Goal: Purchase product/service

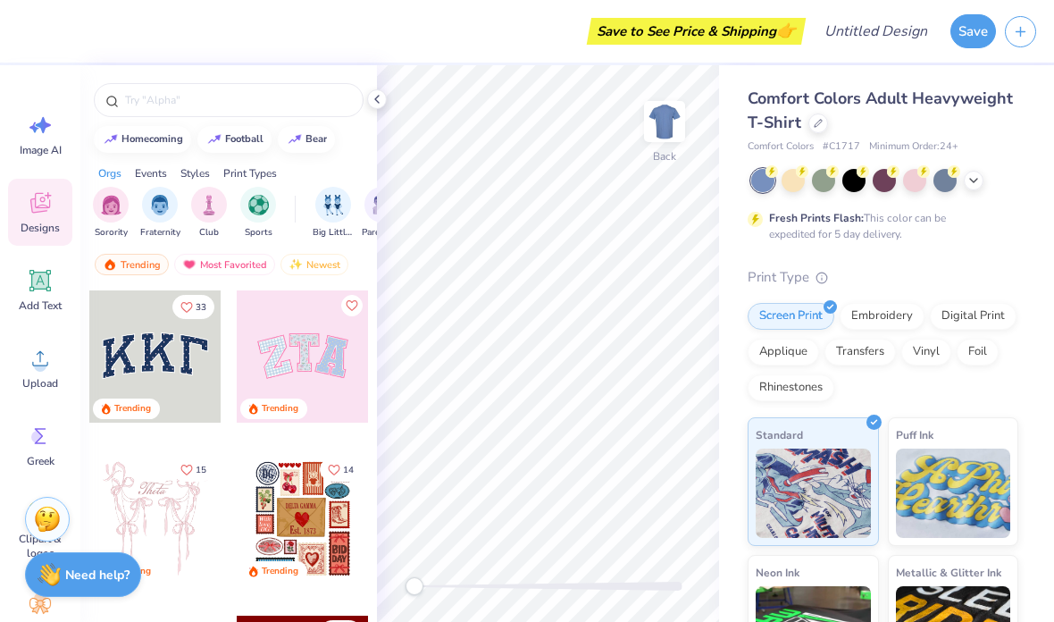
click at [817, 130] on div at bounding box center [818, 123] width 20 height 20
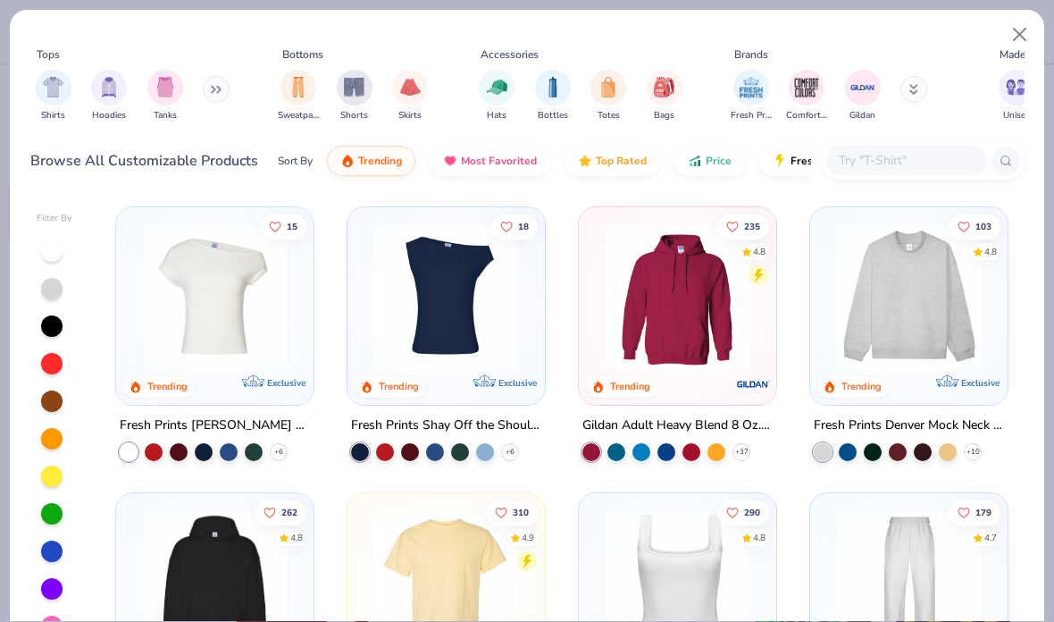
click at [163, 91] on img "filter for Tanks" at bounding box center [165, 87] width 20 height 21
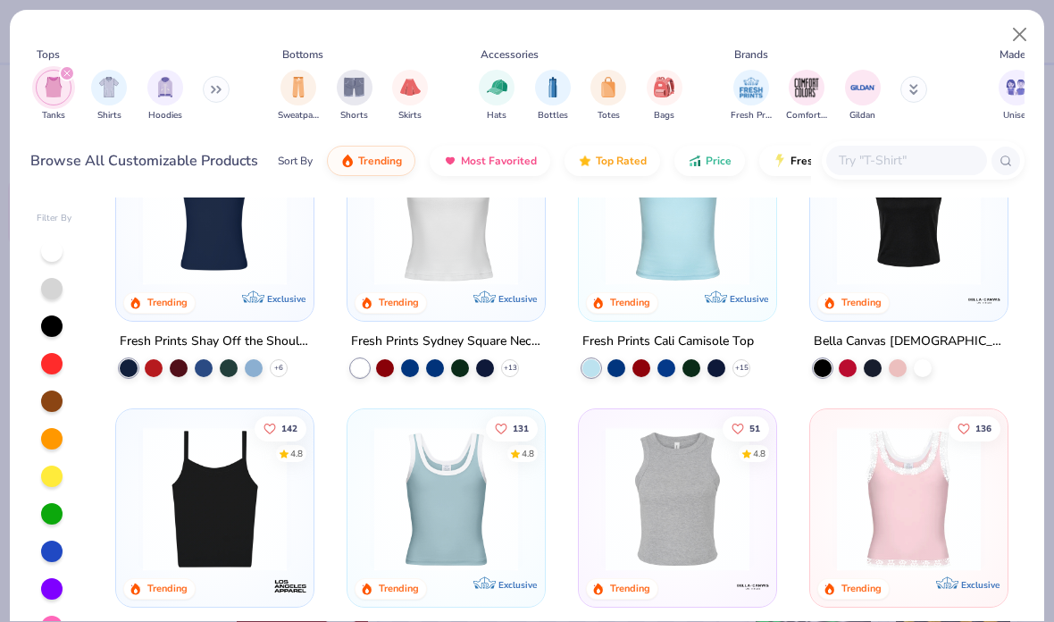
scroll to position [90, 0]
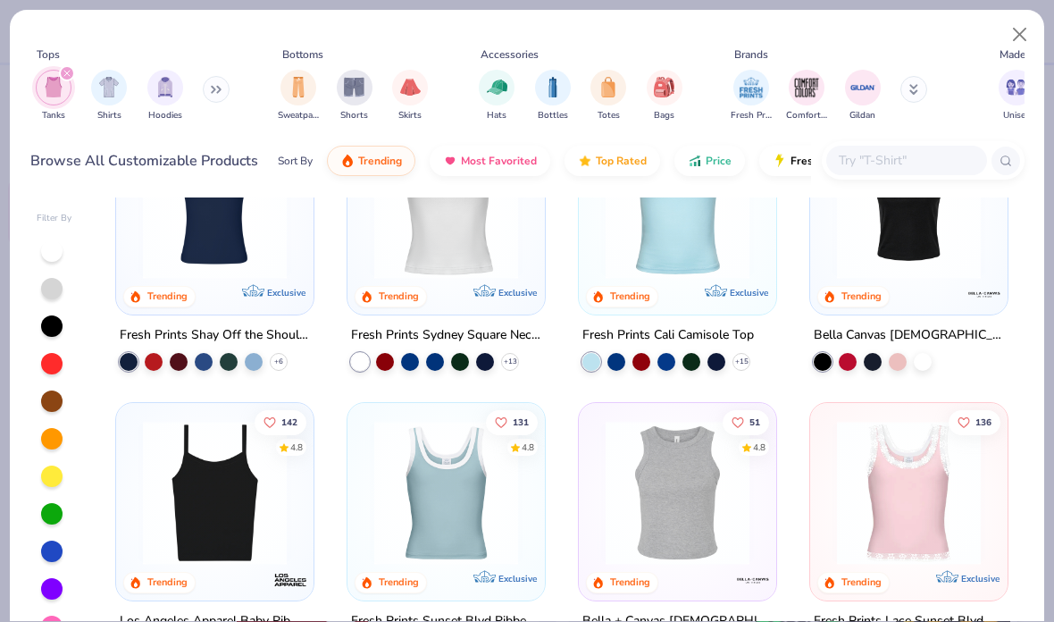
click at [408, 364] on div at bounding box center [410, 362] width 18 height 18
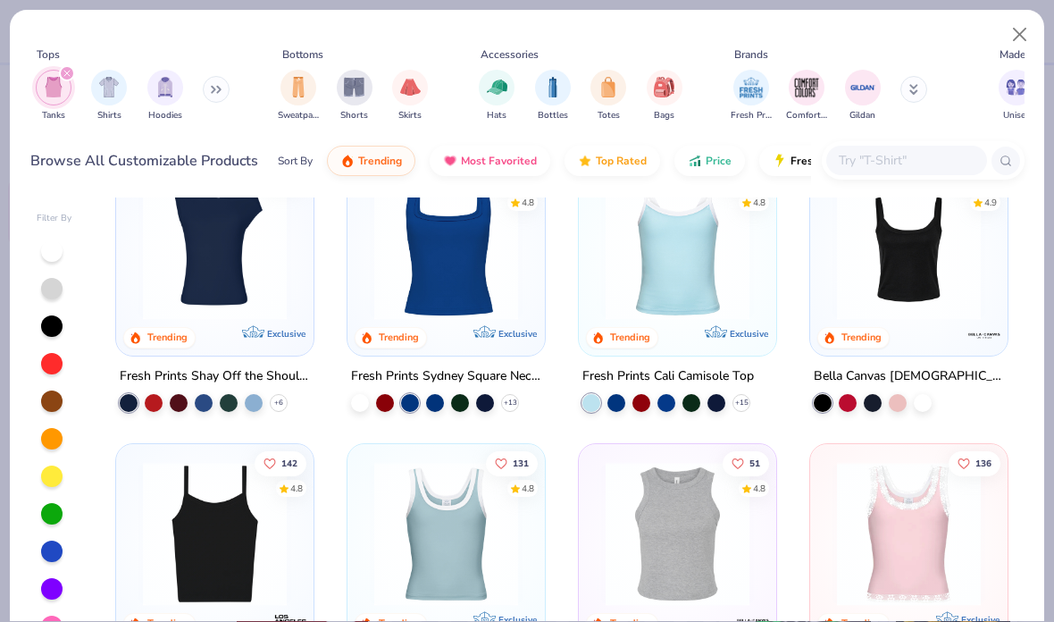
scroll to position [49, 0]
click at [917, 406] on div at bounding box center [923, 403] width 18 height 18
click at [890, 394] on div at bounding box center [898, 403] width 18 height 18
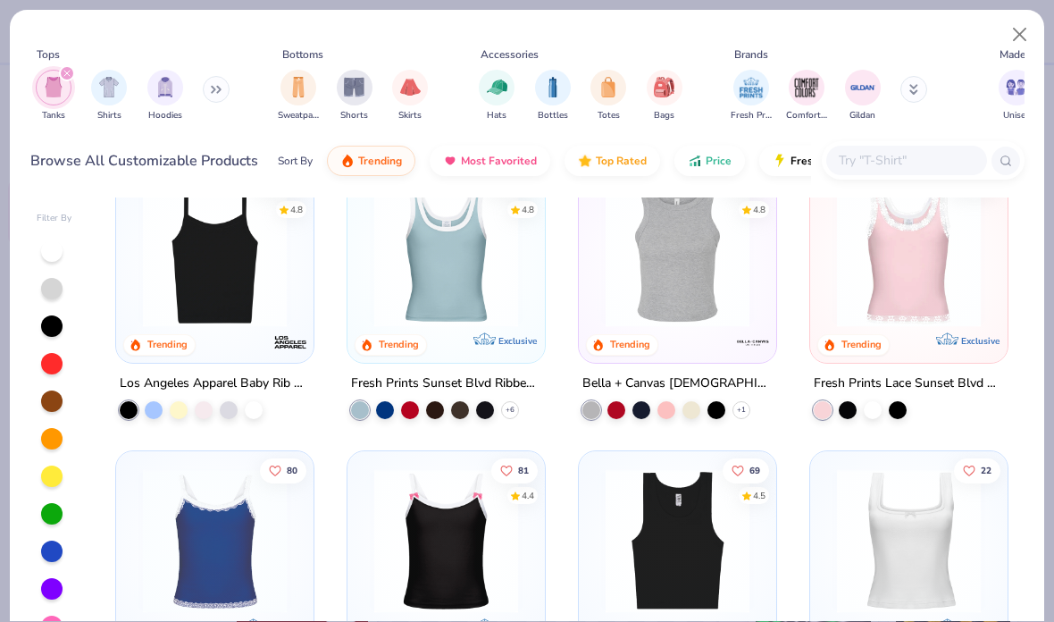
scroll to position [334, 0]
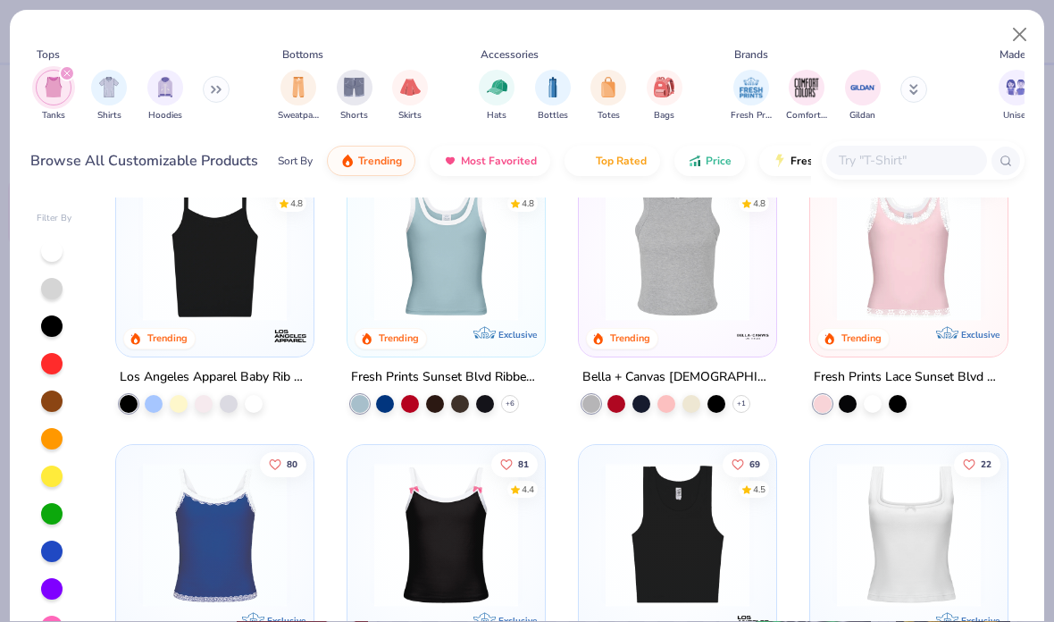
click at [401, 404] on div at bounding box center [410, 403] width 18 height 18
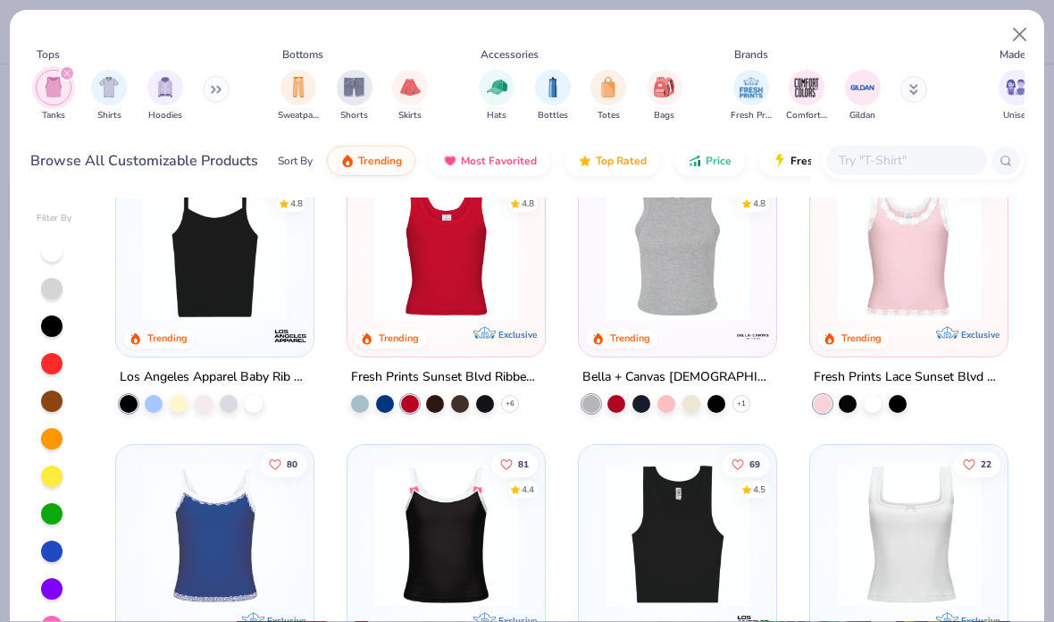
click at [393, 396] on div at bounding box center [385, 403] width 18 height 18
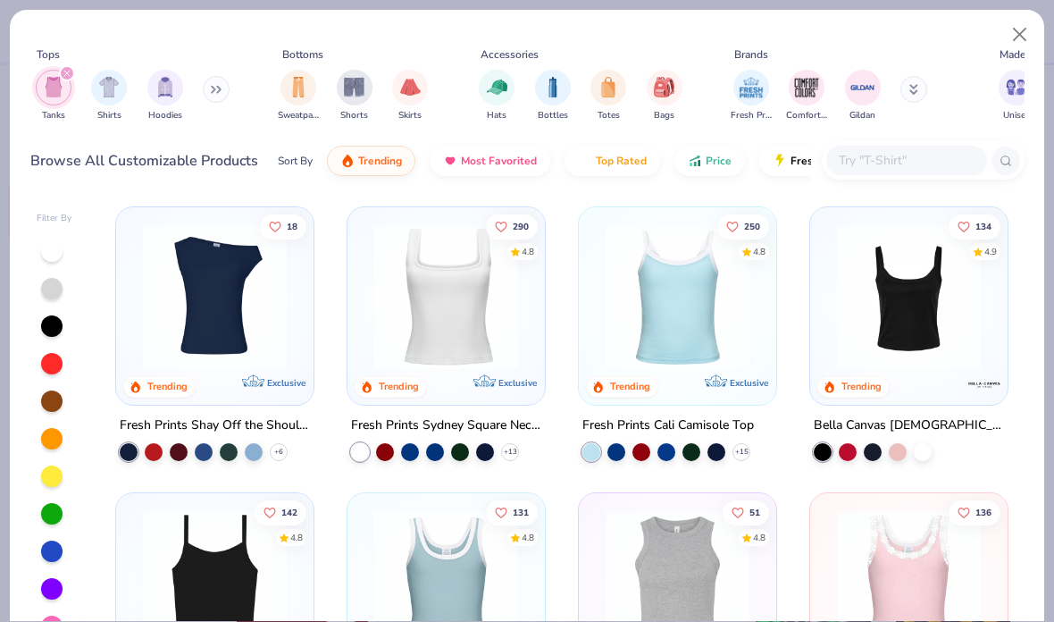
scroll to position [0, 0]
click at [889, 449] on div at bounding box center [898, 452] width 18 height 18
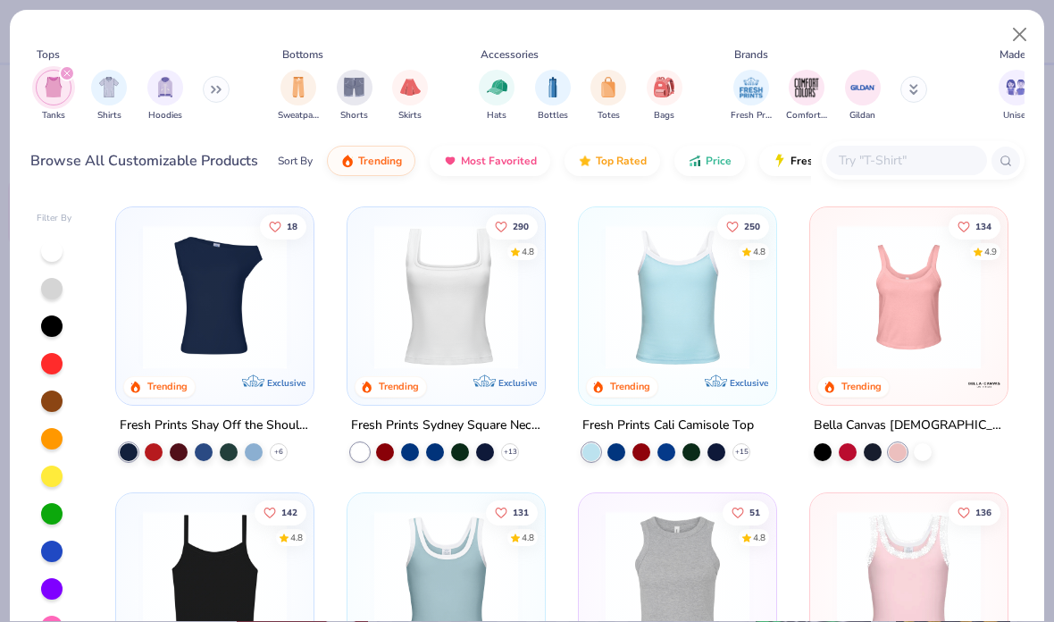
click at [922, 443] on div at bounding box center [923, 452] width 18 height 18
click at [867, 450] on div at bounding box center [873, 452] width 18 height 18
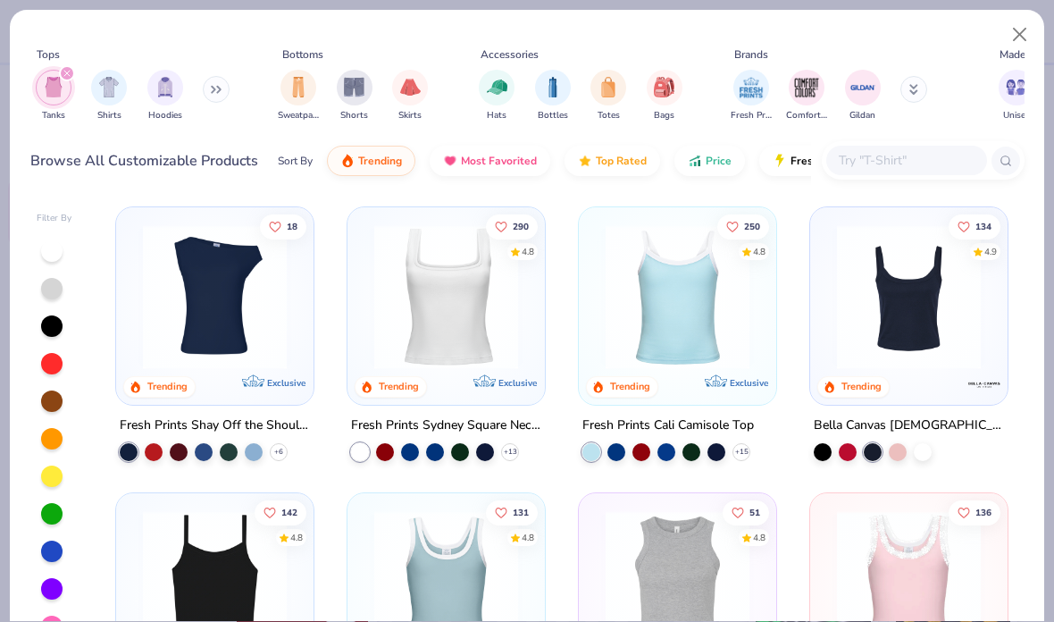
click at [931, 331] on img at bounding box center [909, 297] width 162 height 144
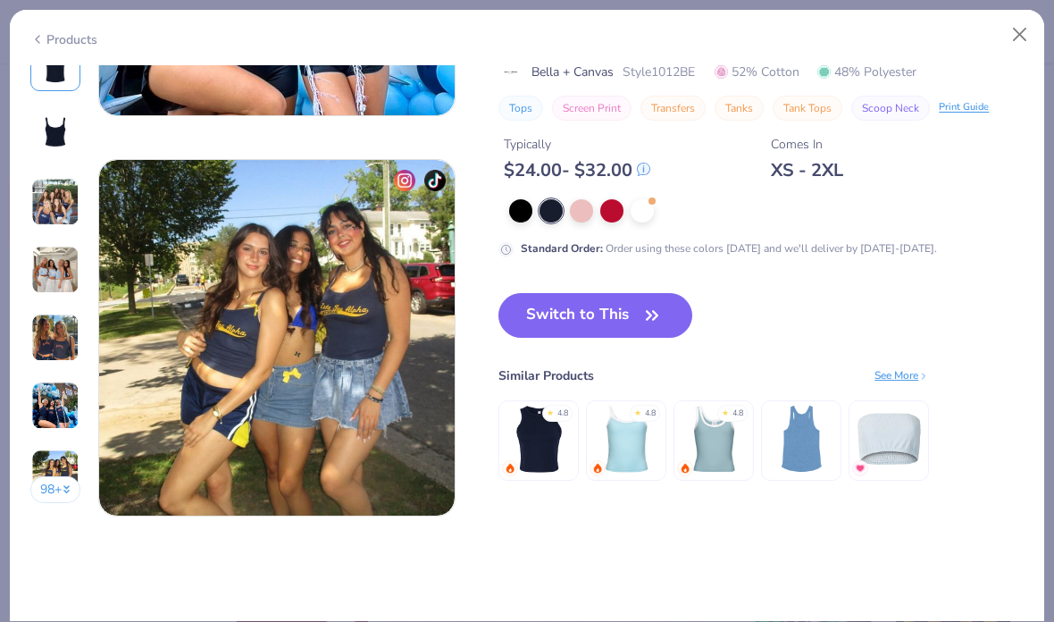
scroll to position [2309, 0]
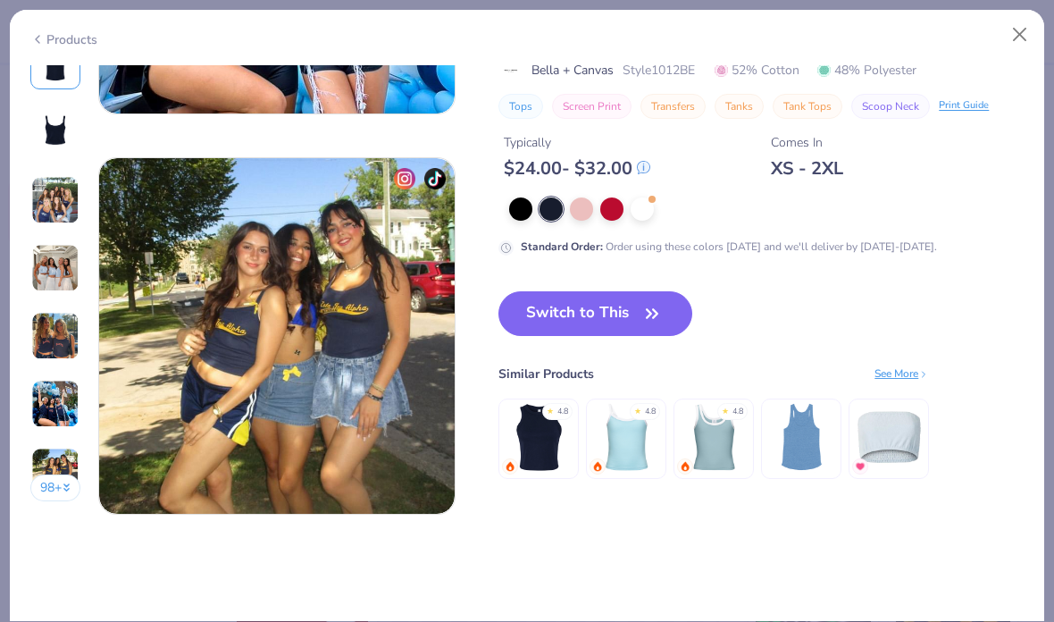
click at [533, 314] on button "Switch to This" at bounding box center [595, 313] width 194 height 45
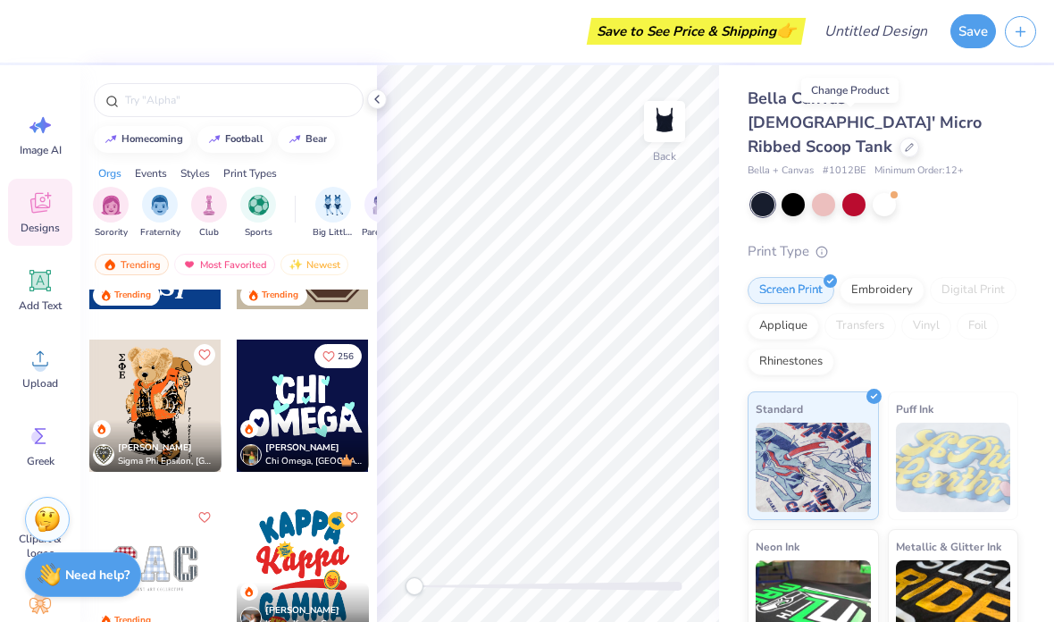
scroll to position [2115, 0]
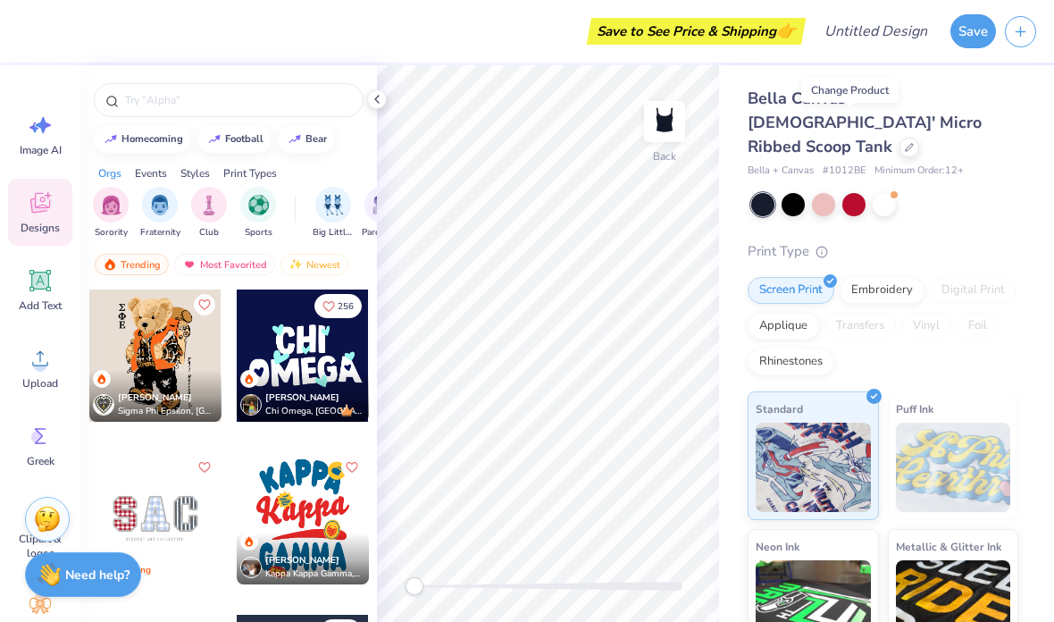
click at [275, 341] on div at bounding box center [303, 355] width 132 height 132
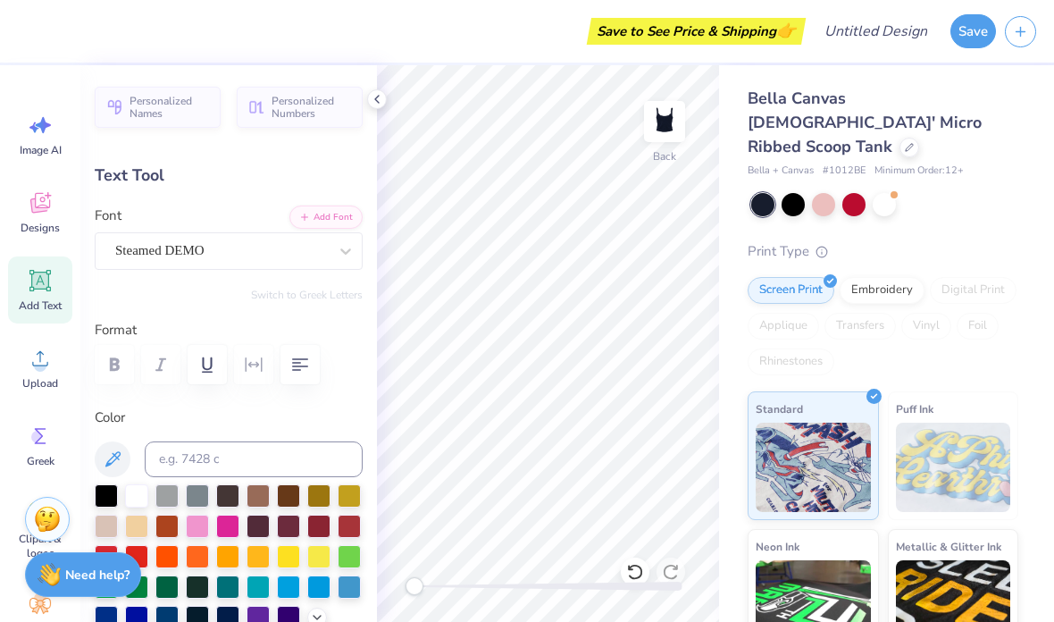
scroll to position [1, 3]
type textarea "orchesisMEGA"
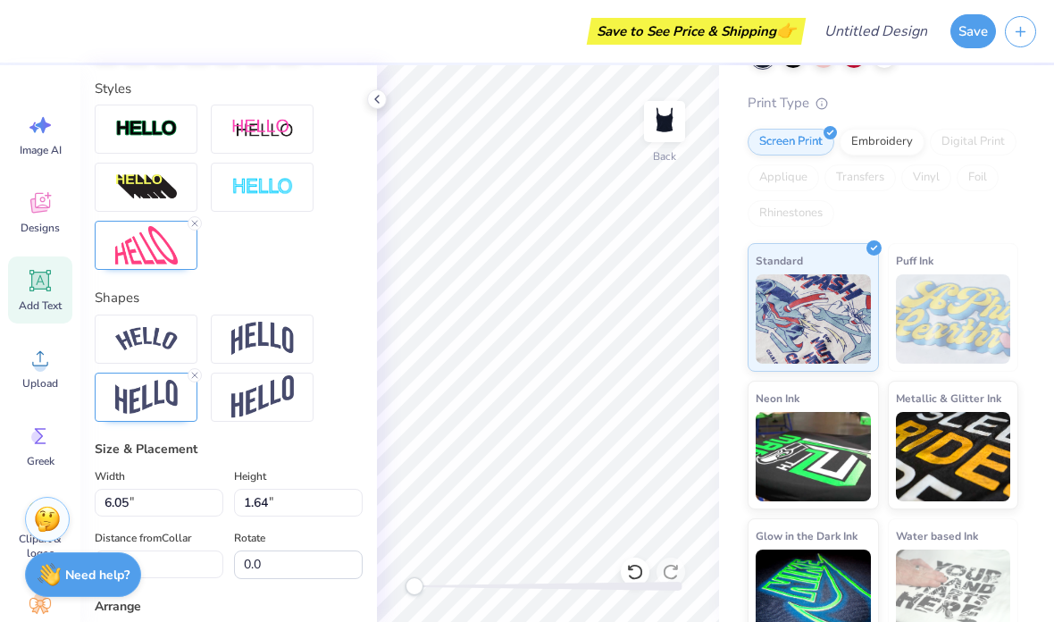
scroll to position [1, 0]
type textarea "o"
type input "2.63"
type input "1.60"
type input "2.02"
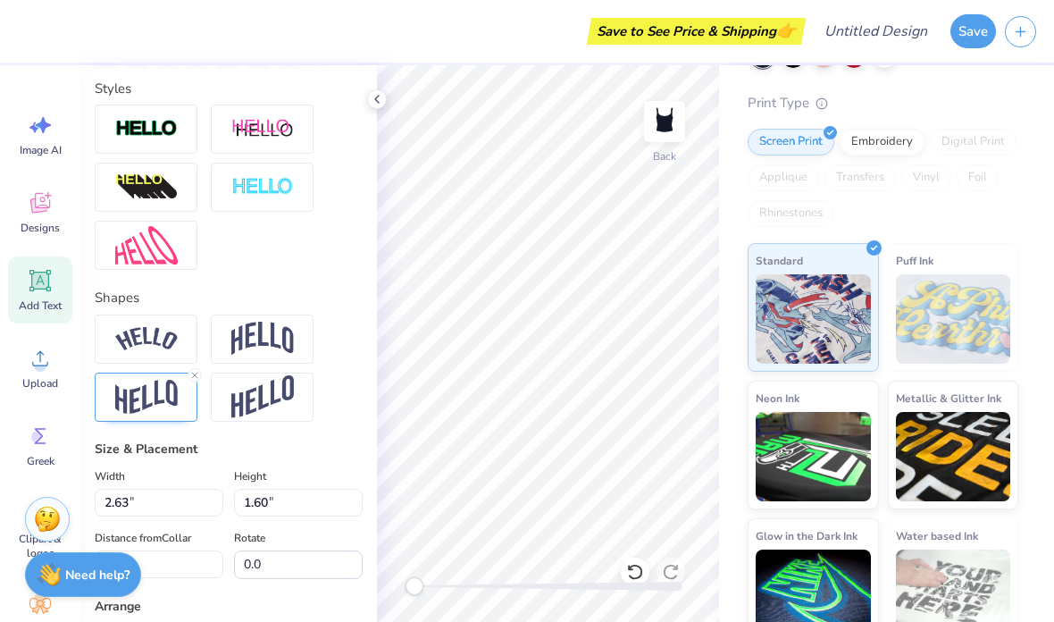
type textarea "HI"
click at [999, 588] on img at bounding box center [953, 593] width 115 height 89
type input "1.51"
type input "1.58"
type input "2.03"
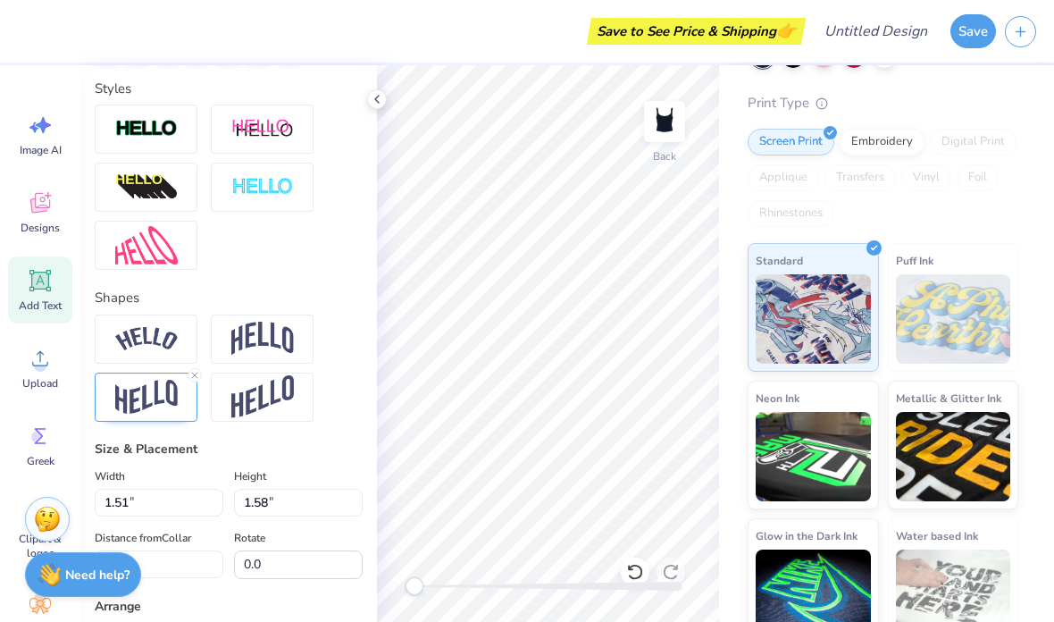
scroll to position [0, 3]
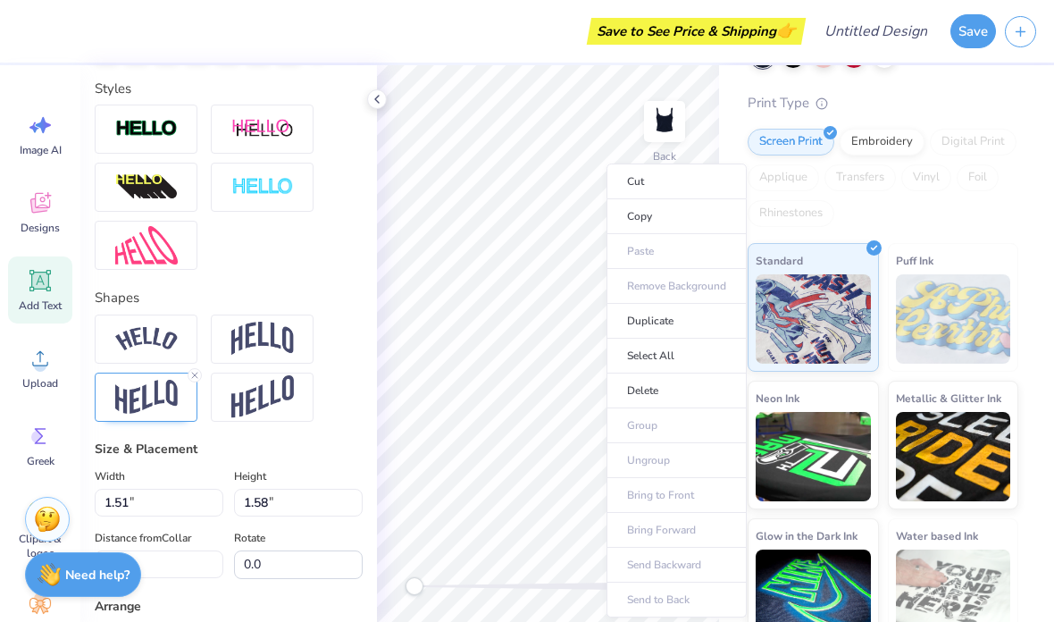
type textarea "OrchesisI"
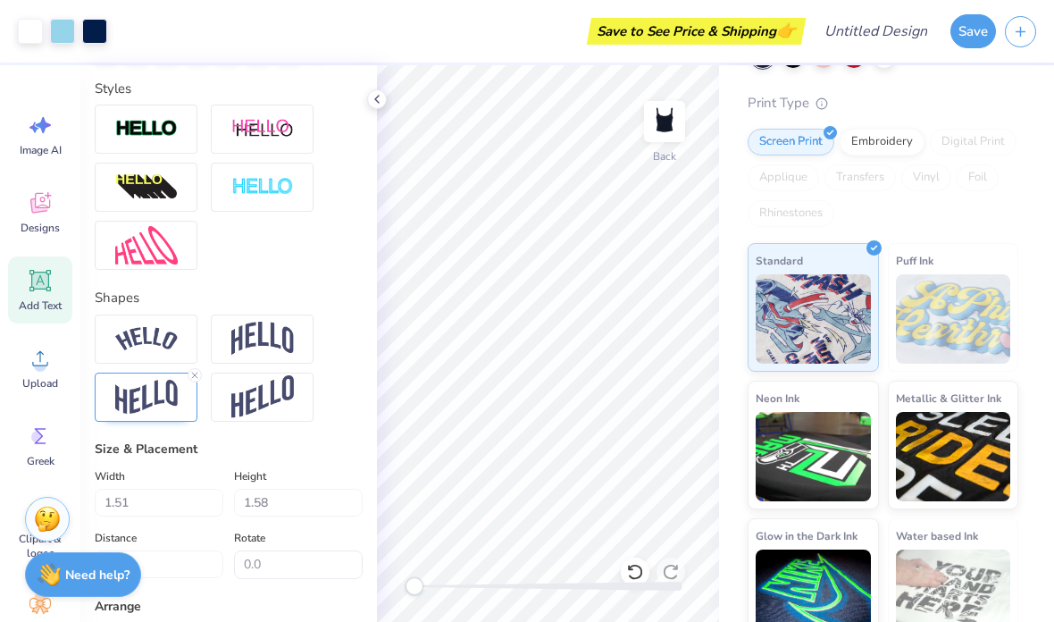
type input "7.98"
type input "1.59"
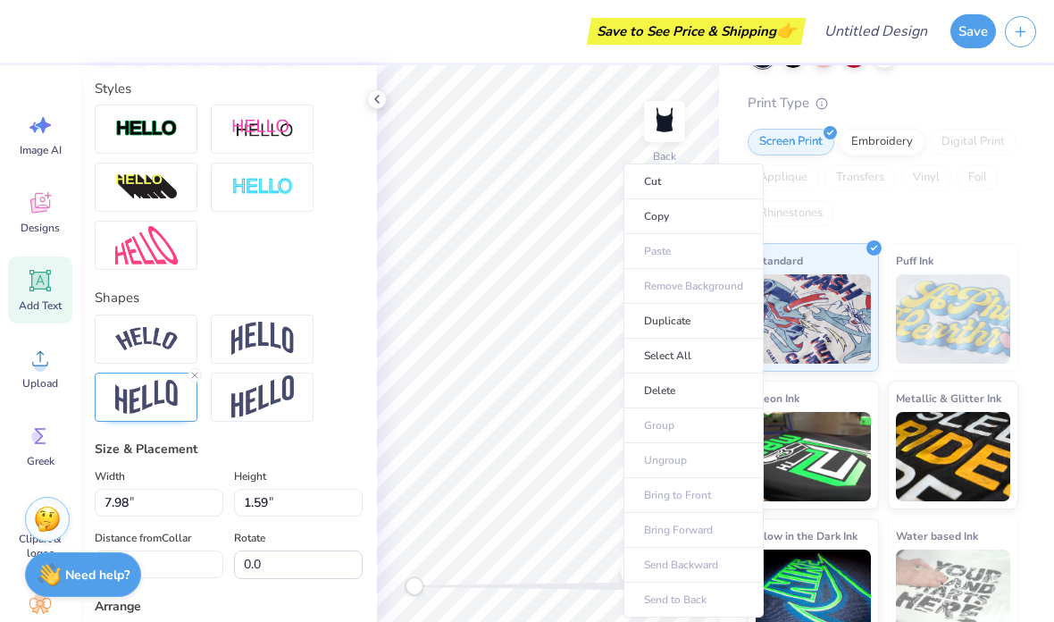
scroll to position [1, 2]
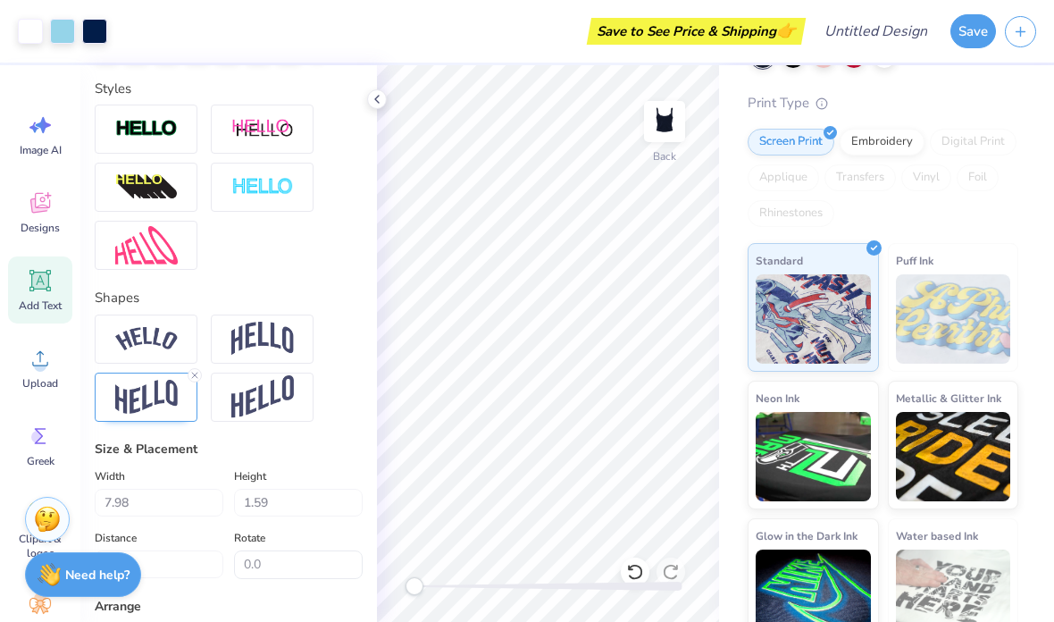
type input "2.00"
click at [997, 570] on img at bounding box center [953, 593] width 115 height 89
type textarea "Orchesis"
type input "7.51"
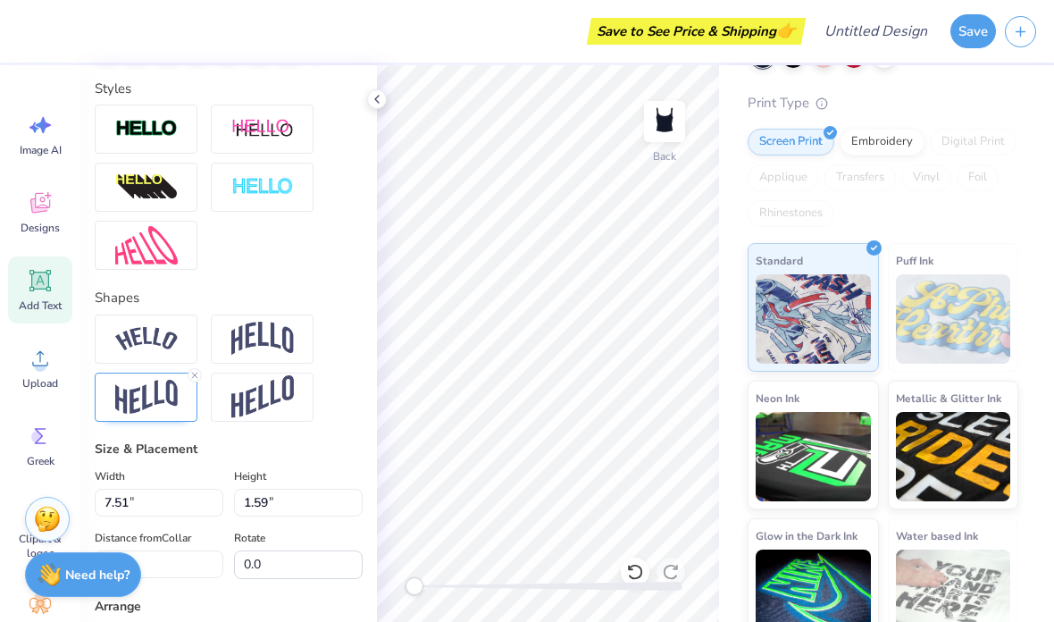
click at [158, 398] on img at bounding box center [146, 397] width 63 height 35
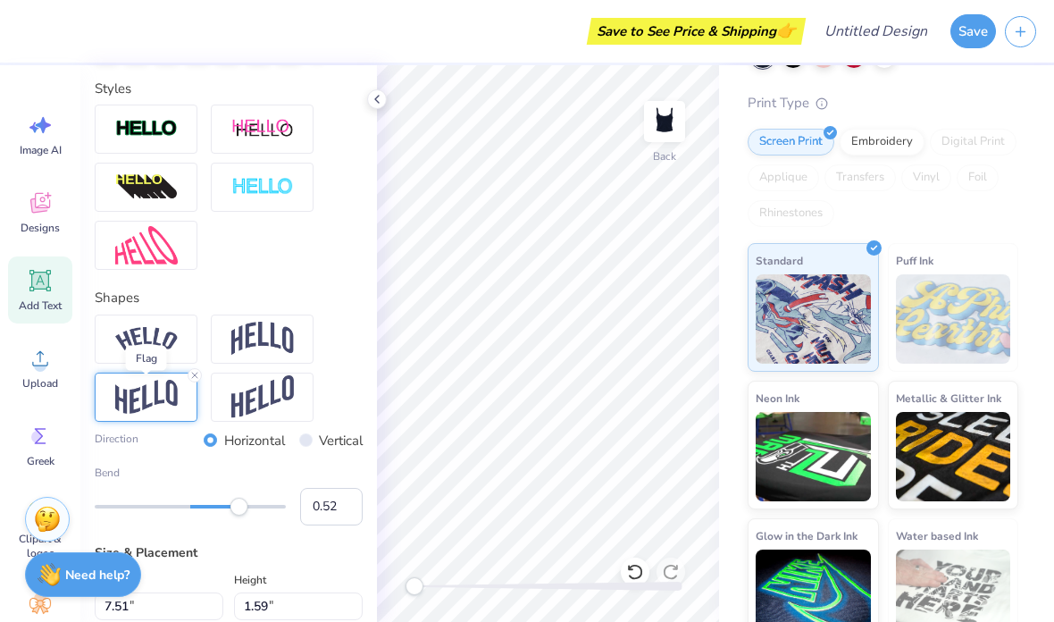
type input "0.53"
type input "0.37"
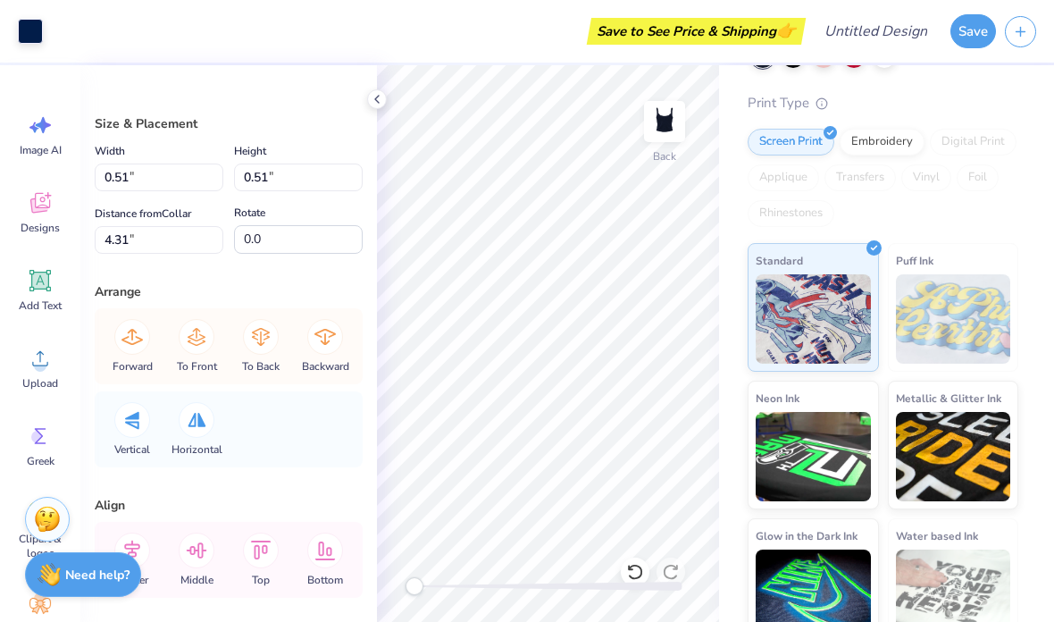
type input "1.25"
type input "1.27"
type input "3.56"
type input "0.91"
type input "0.93"
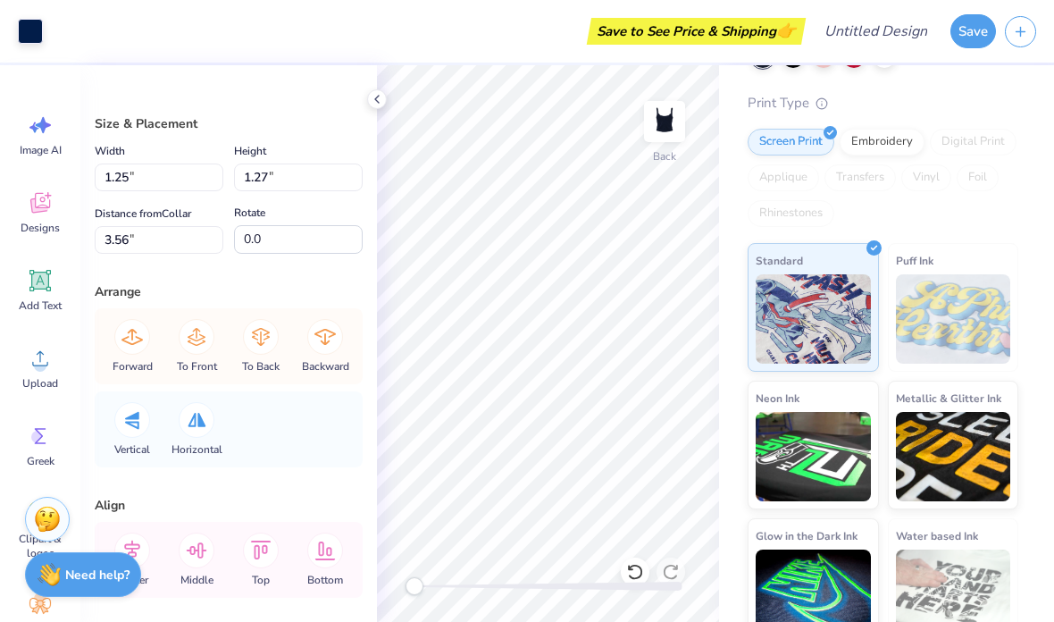
type input "3.90"
type input "0.37"
type input "0.38"
type input "4.45"
